Goal: Transaction & Acquisition: Obtain resource

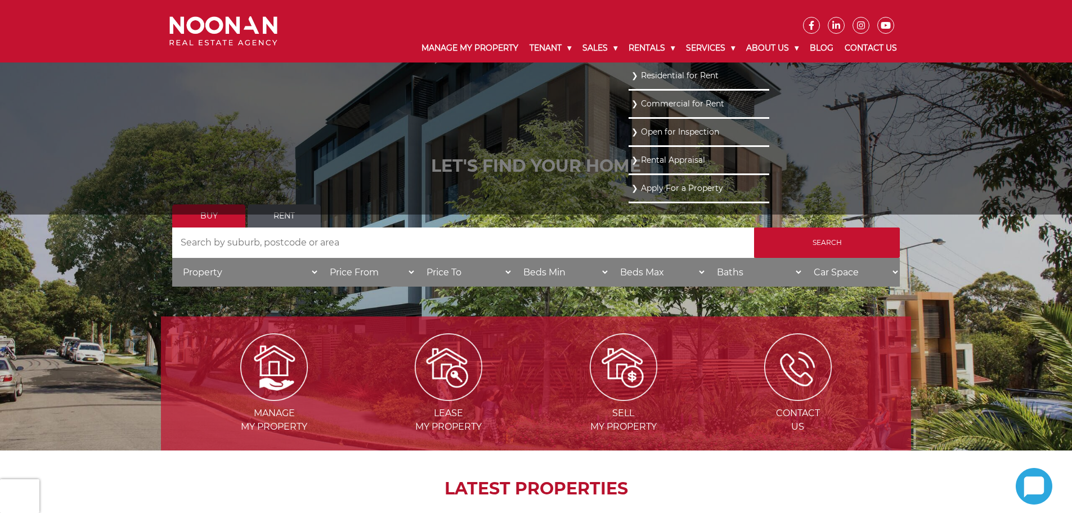
click at [649, 79] on link "Residential for Rent" at bounding box center [699, 75] width 135 height 15
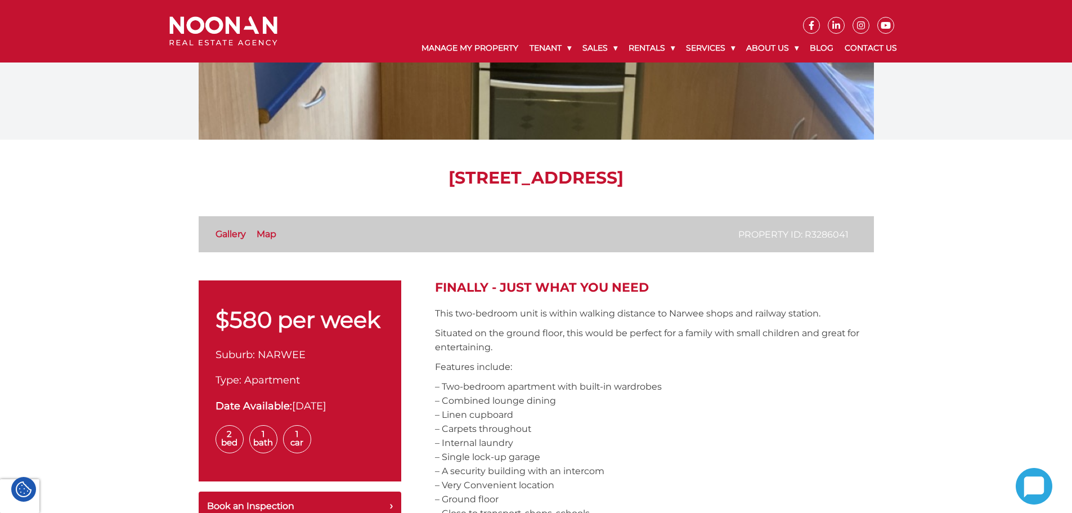
scroll to position [169, 0]
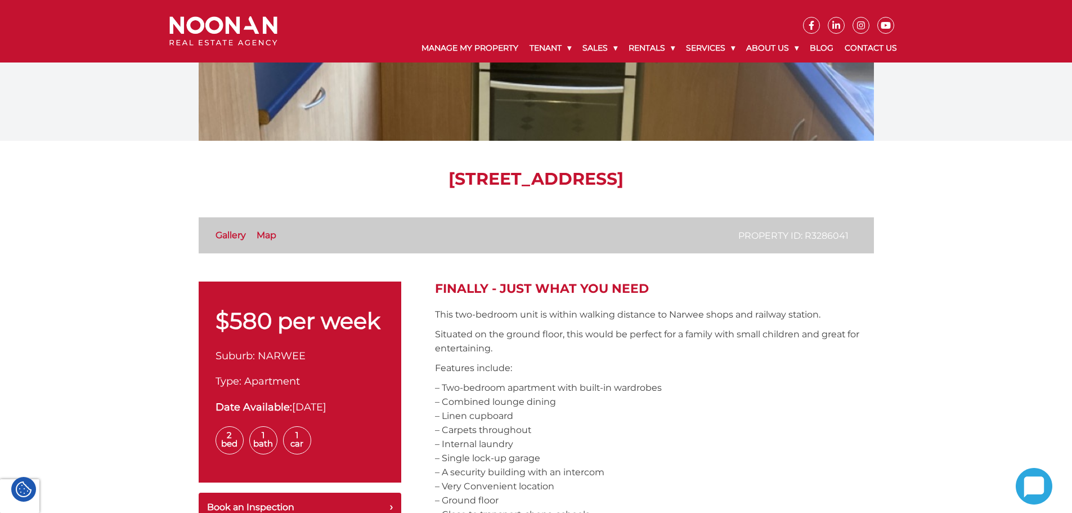
drag, startPoint x: 441, startPoint y: 290, endPoint x: 669, endPoint y: 290, distance: 228.0
click at [666, 290] on h2 "FINALLY - JUST WHAT YOU NEED" at bounding box center [654, 288] width 439 height 15
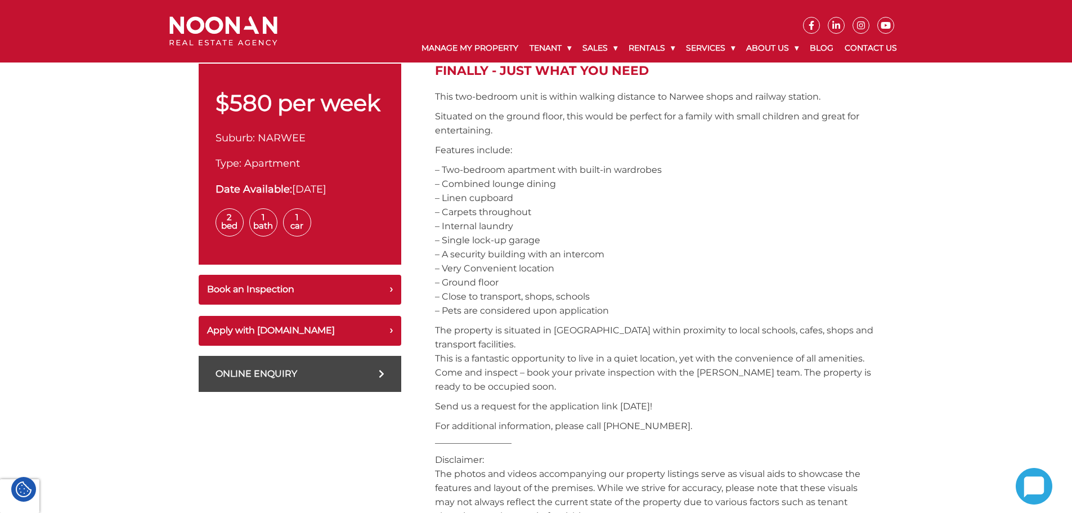
scroll to position [281, 0]
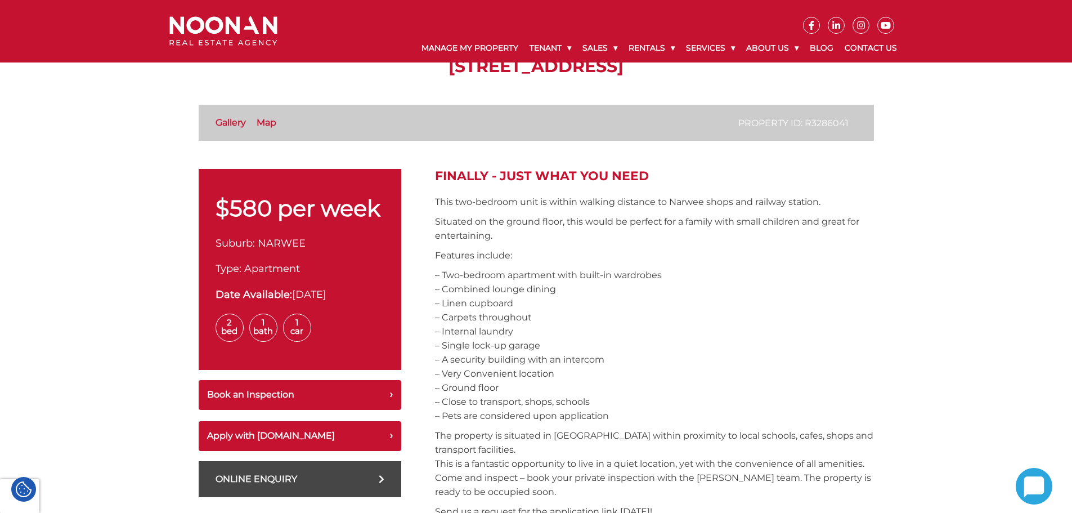
click at [567, 399] on p "– Two-bedroom apartment with built-in wardrobes – Combined lounge dining – Line…" at bounding box center [654, 345] width 439 height 155
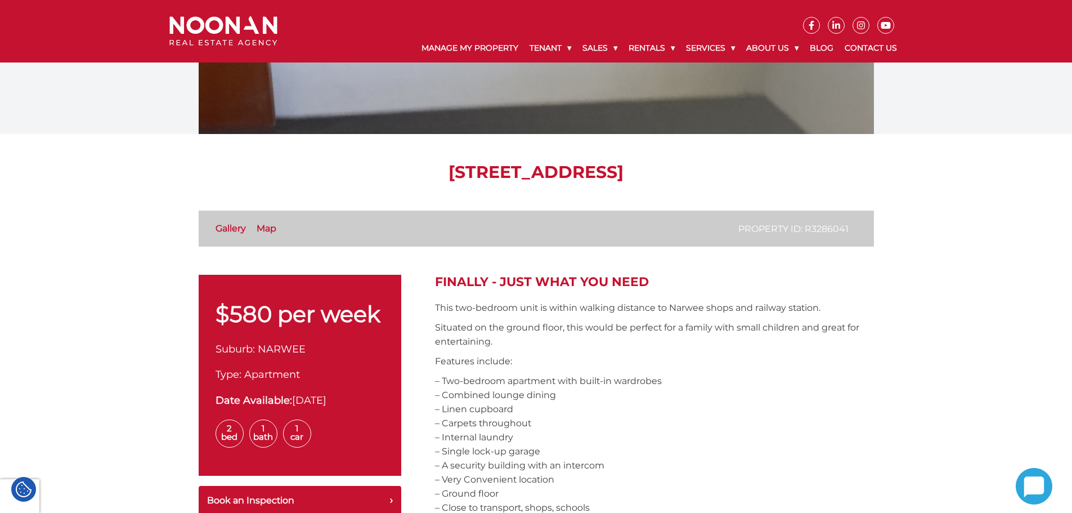
scroll to position [0, 0]
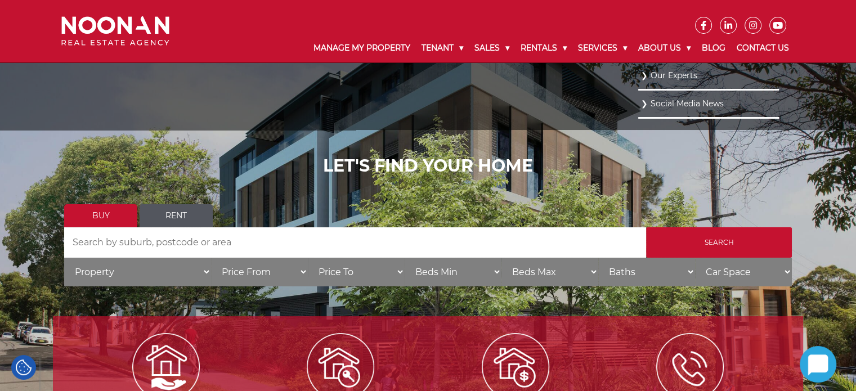
click at [665, 70] on link "Our Experts" at bounding box center [708, 75] width 135 height 15
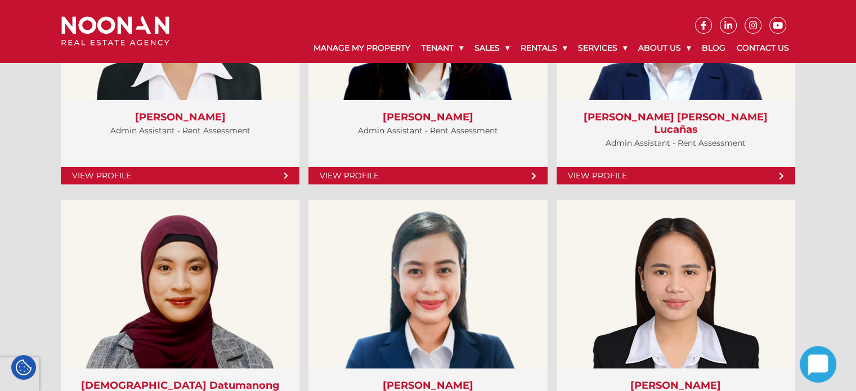
scroll to position [3659, 0]
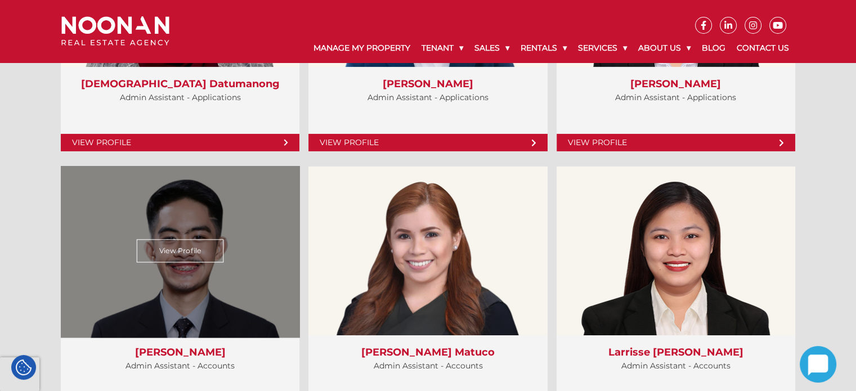
scroll to position [3715, 0]
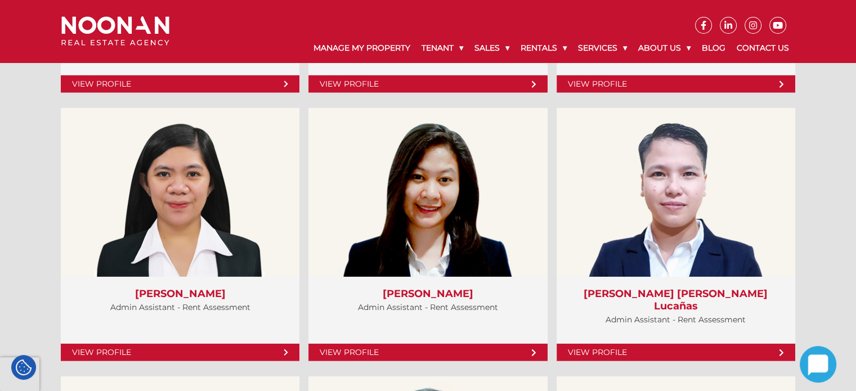
scroll to position [3321, 0]
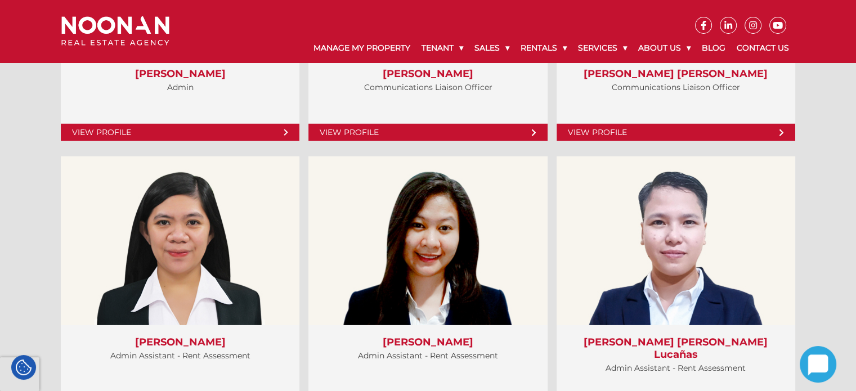
click at [812, 302] on div "Service Providers View Profile" at bounding box center [428, 270] width 856 height 2516
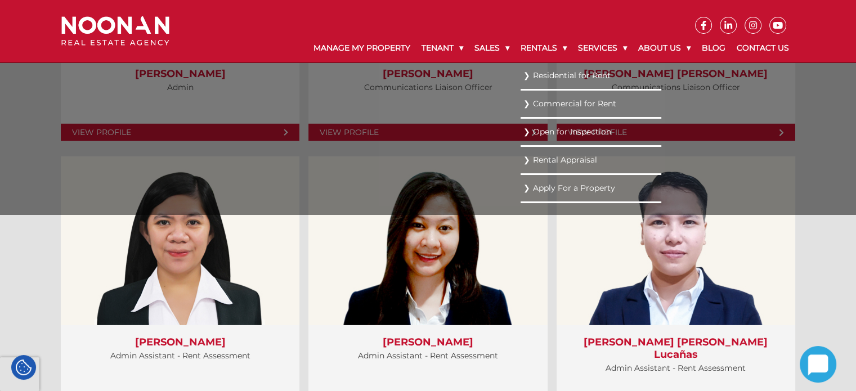
click at [547, 73] on link "Residential for Rent" at bounding box center [591, 75] width 135 height 15
